Goal: Task Accomplishment & Management: Complete application form

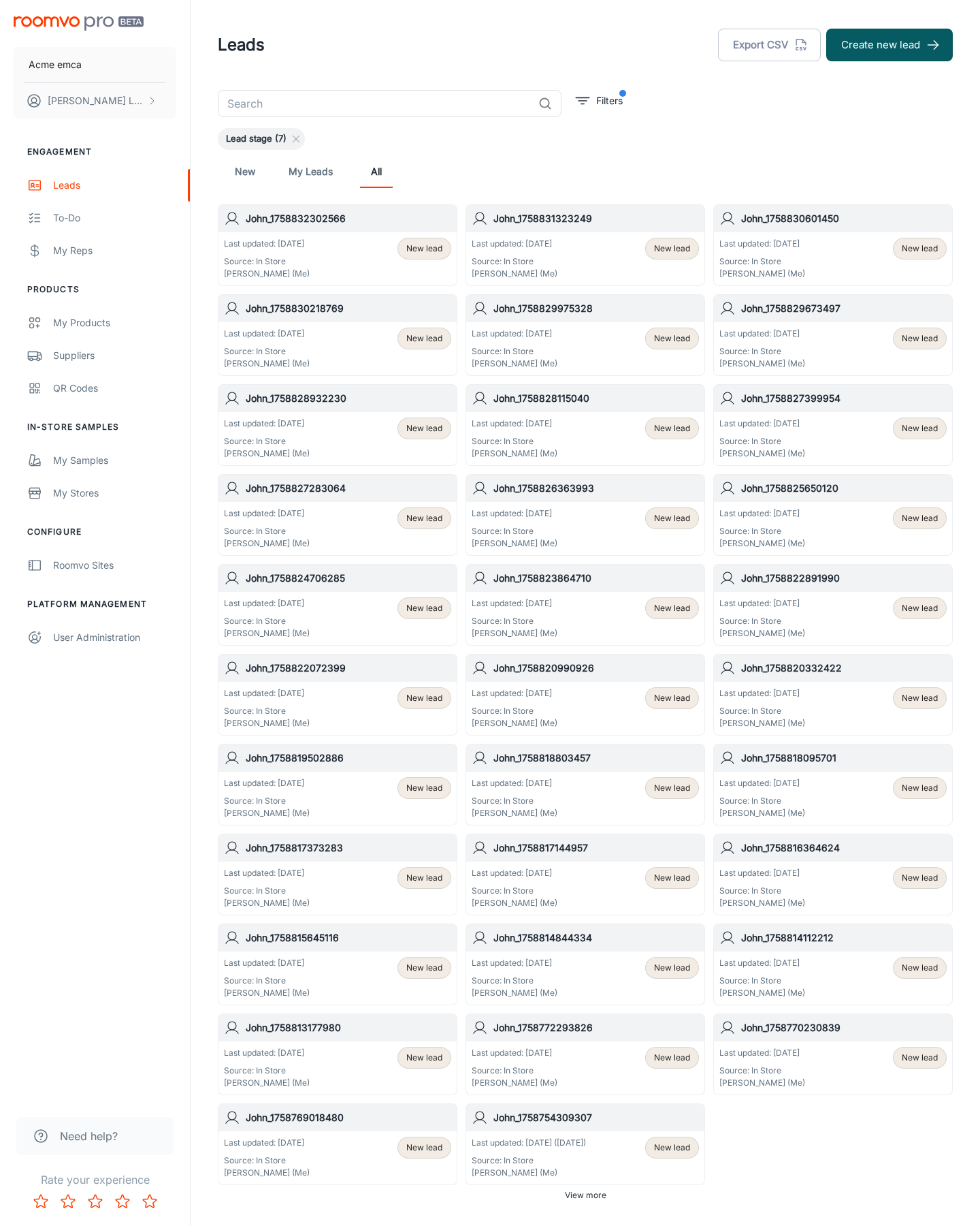
click at [890, 45] on button "Create new lead" at bounding box center [890, 45] width 127 height 33
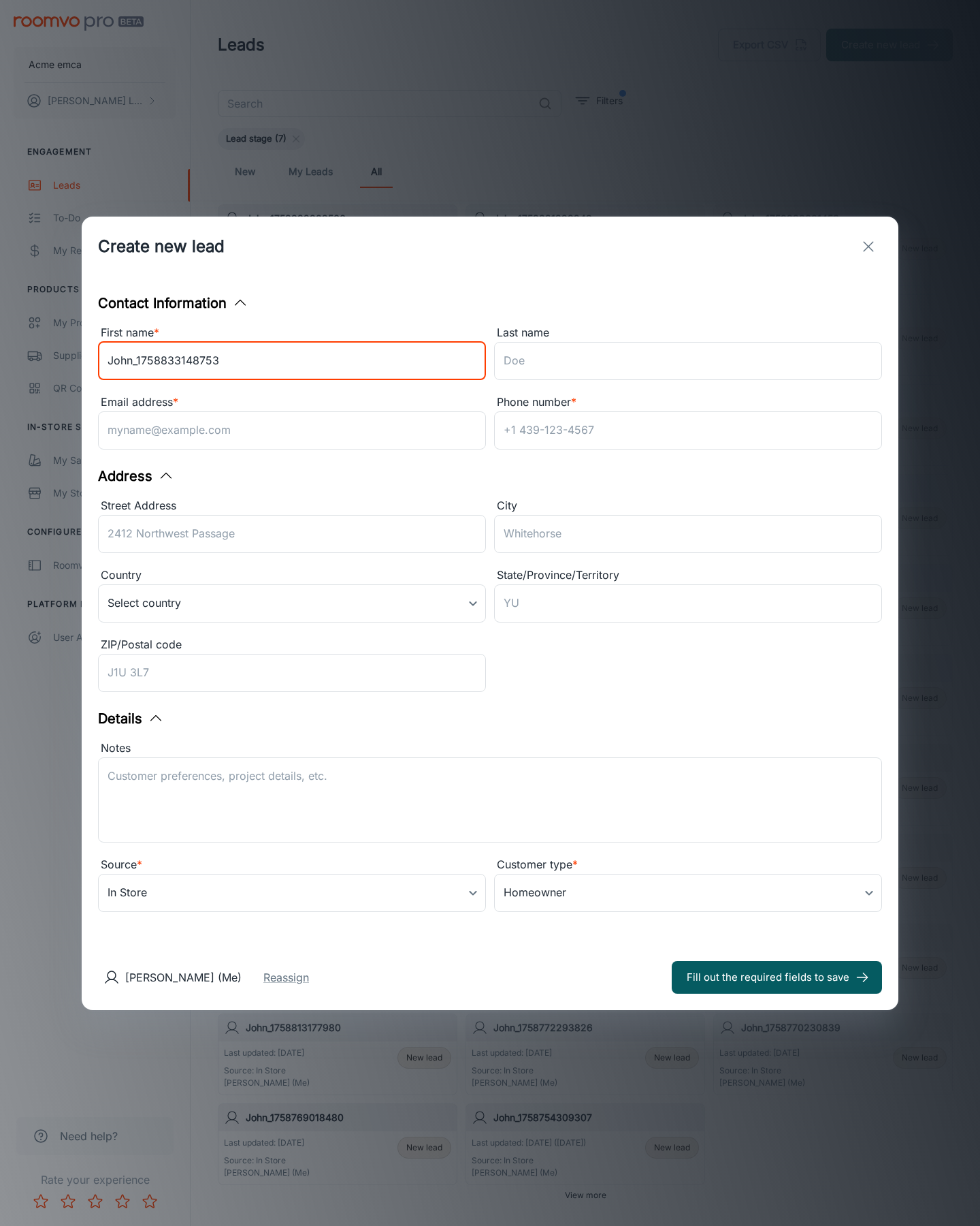
type input "John_1758833148753"
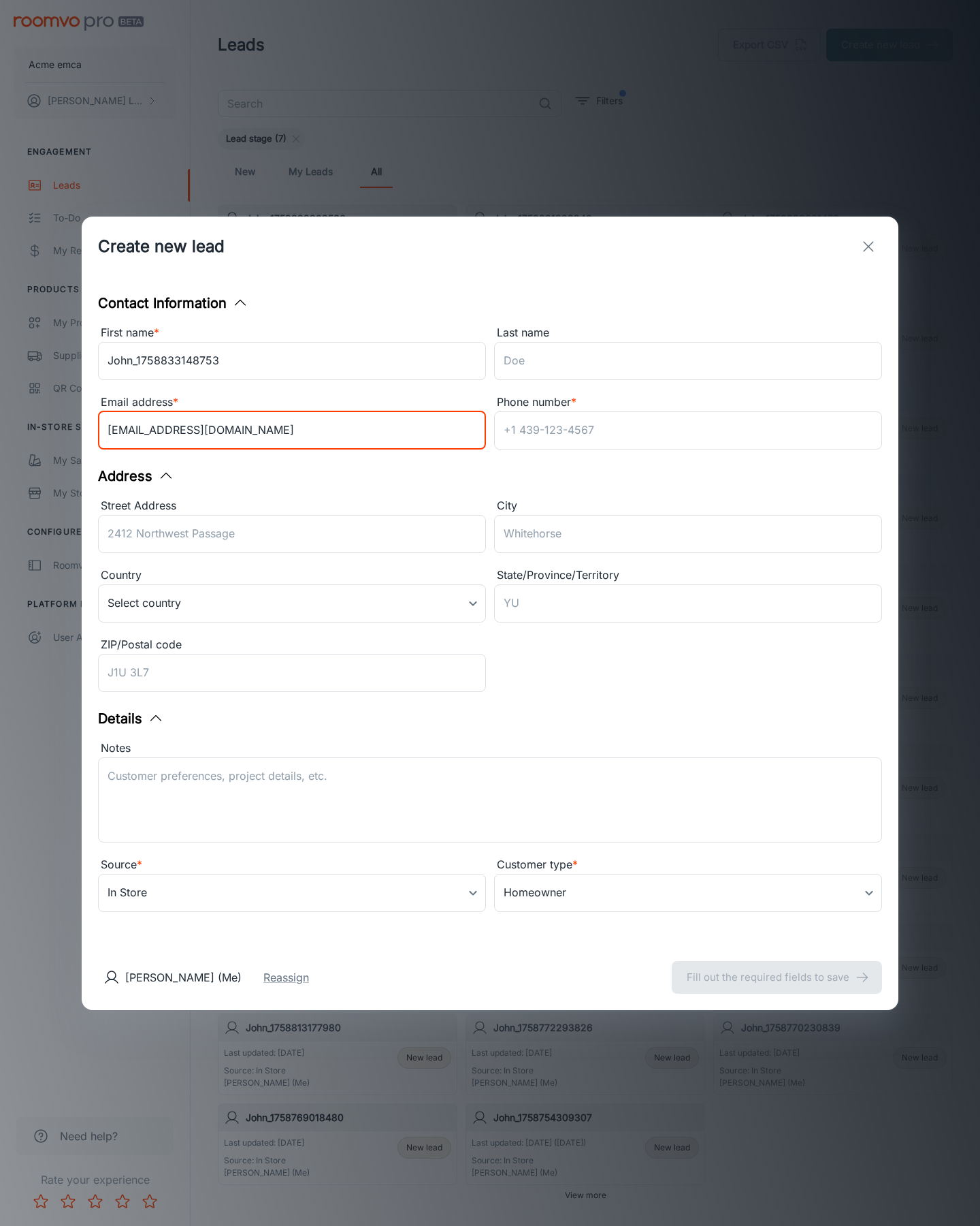
type input "[EMAIL_ADDRESS][DOMAIN_NAME]"
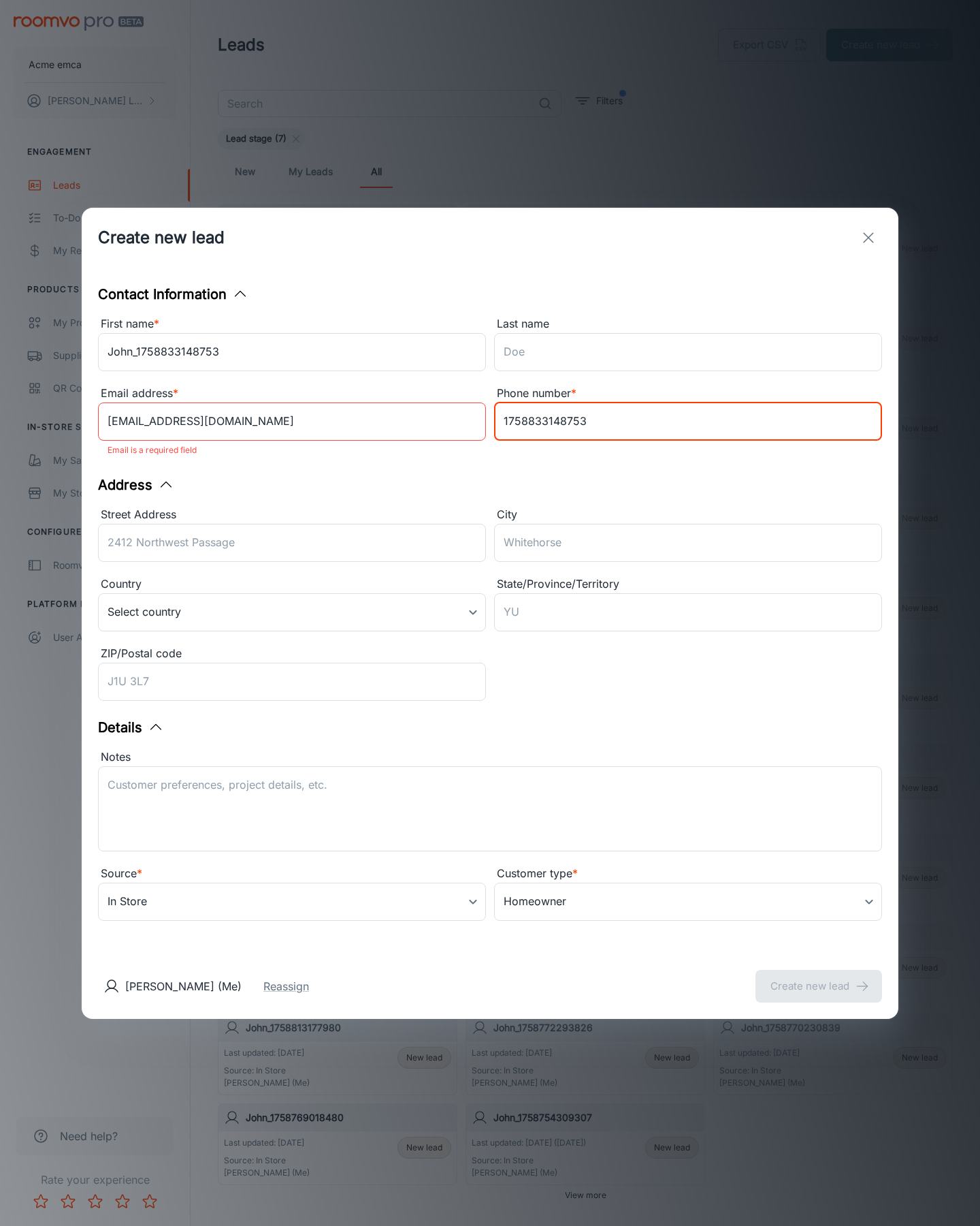
type input "1758833148753"
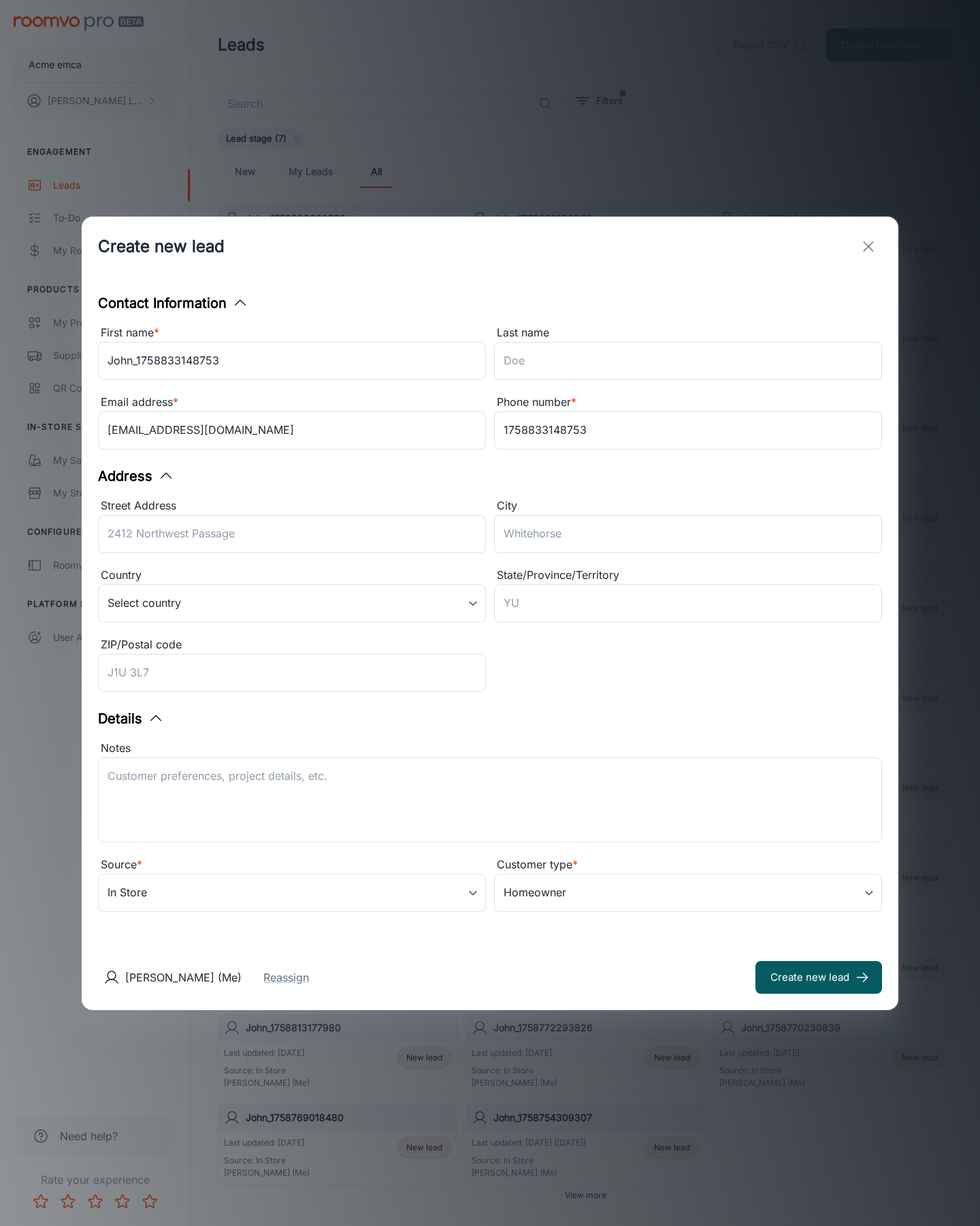
click at [819, 976] on button "Create new lead" at bounding box center [819, 977] width 127 height 33
